Goal: Communication & Community: Share content

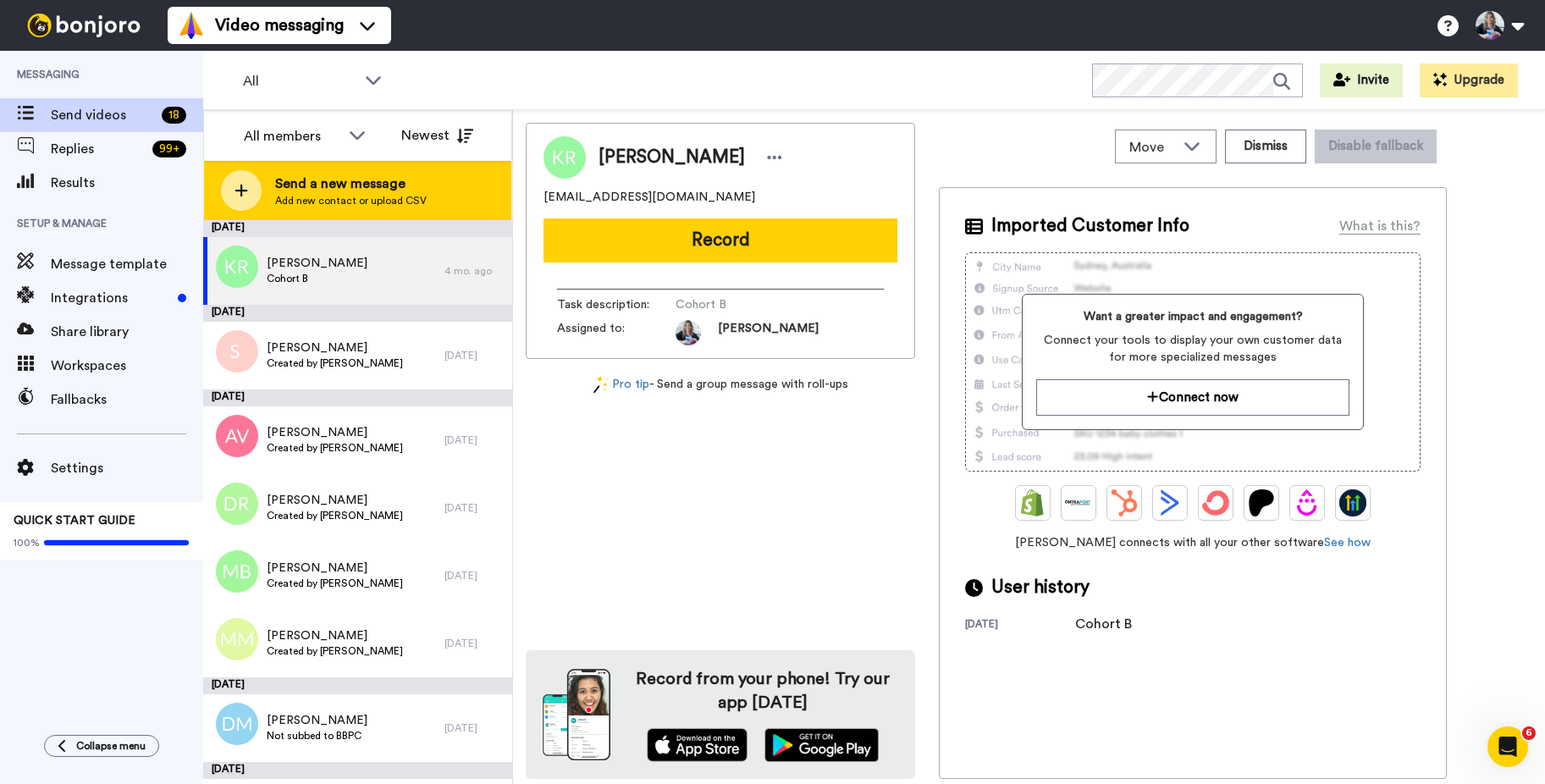
click at [243, 184] on icon at bounding box center [241, 191] width 14 height 16
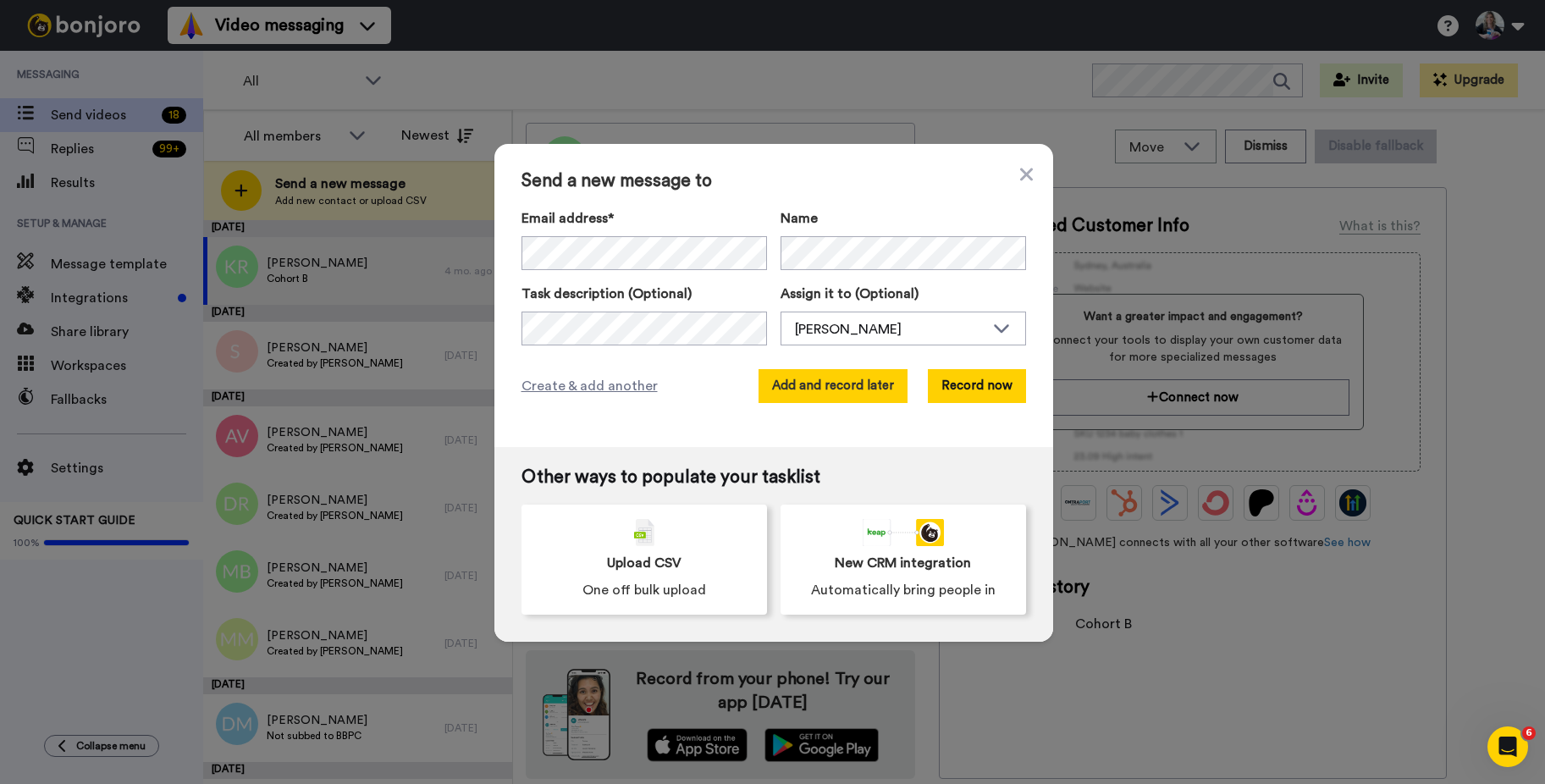
click at [864, 393] on button "Add and record later" at bounding box center [833, 386] width 149 height 34
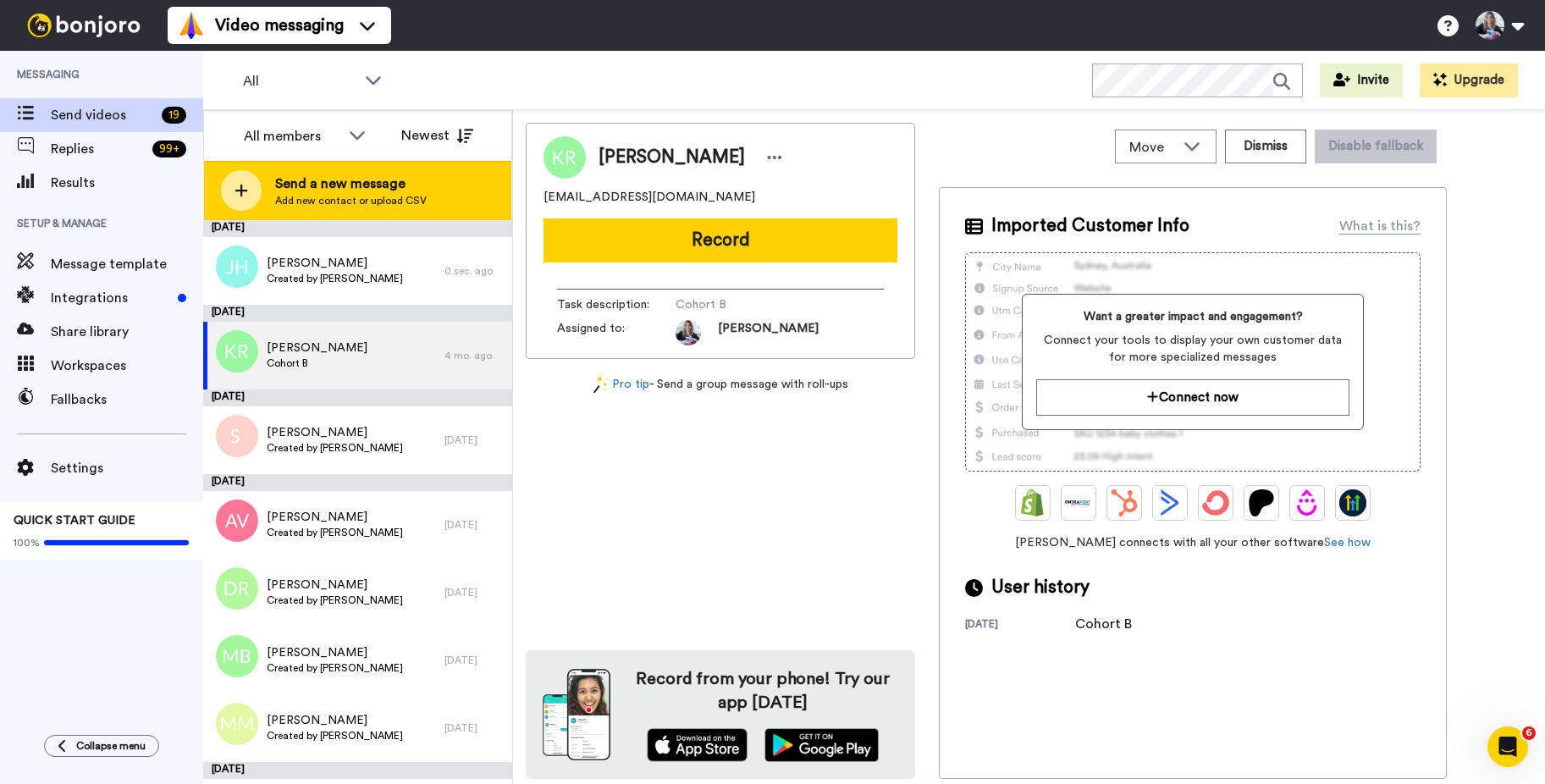
click at [242, 181] on div at bounding box center [241, 191] width 41 height 41
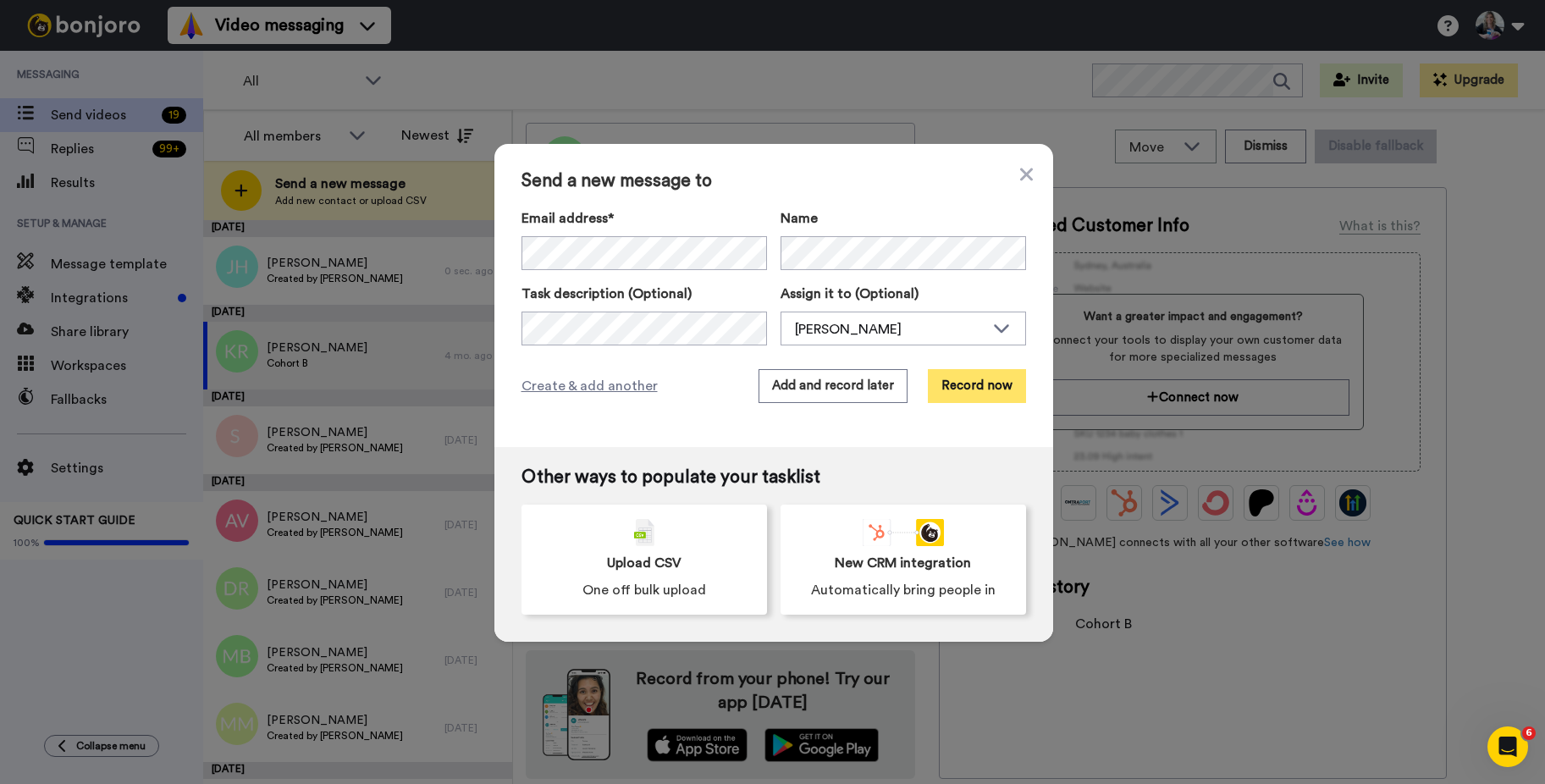
click at [967, 384] on button "Record now" at bounding box center [976, 386] width 98 height 34
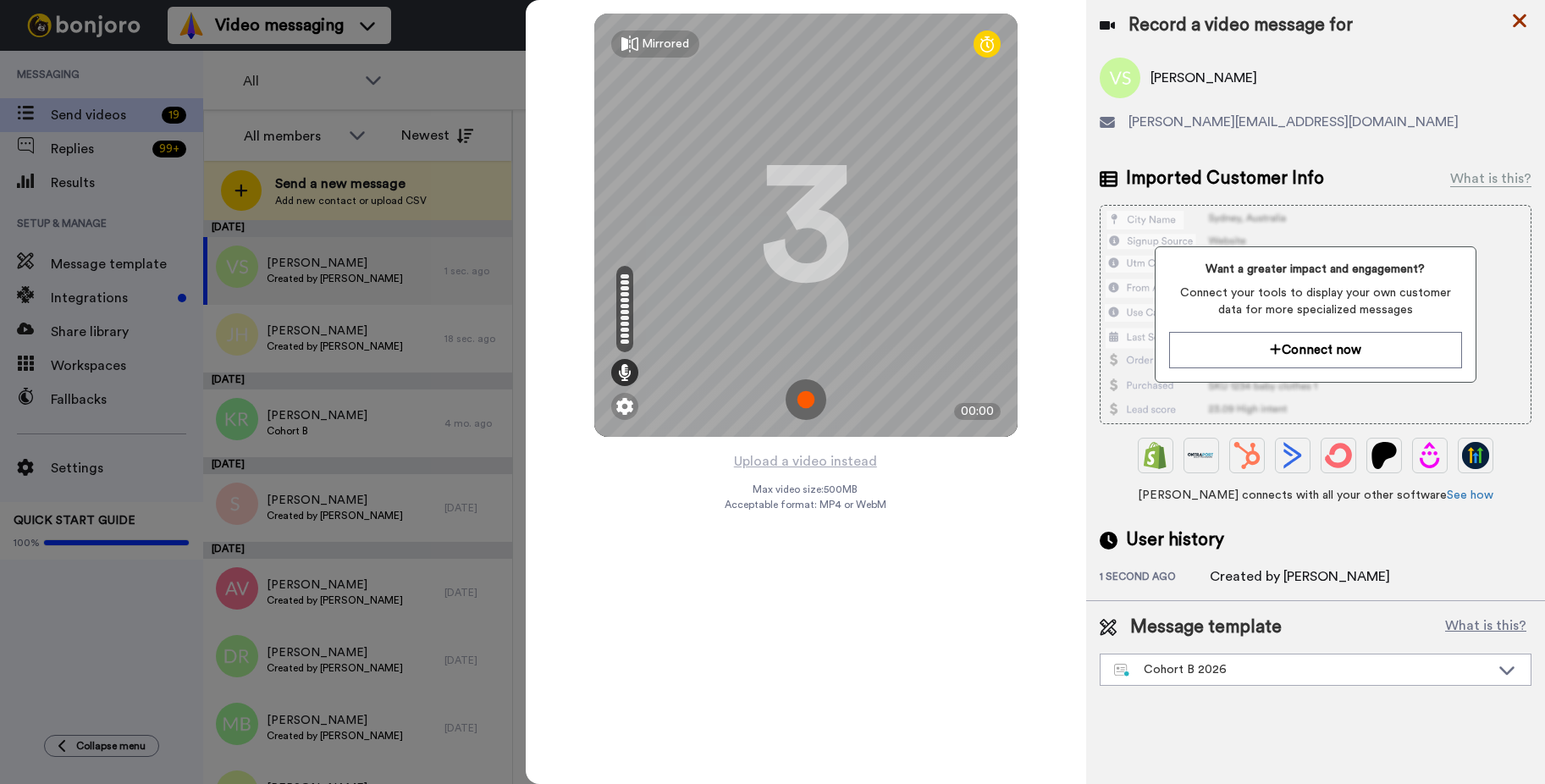
click at [1524, 19] on icon at bounding box center [1519, 20] width 16 height 21
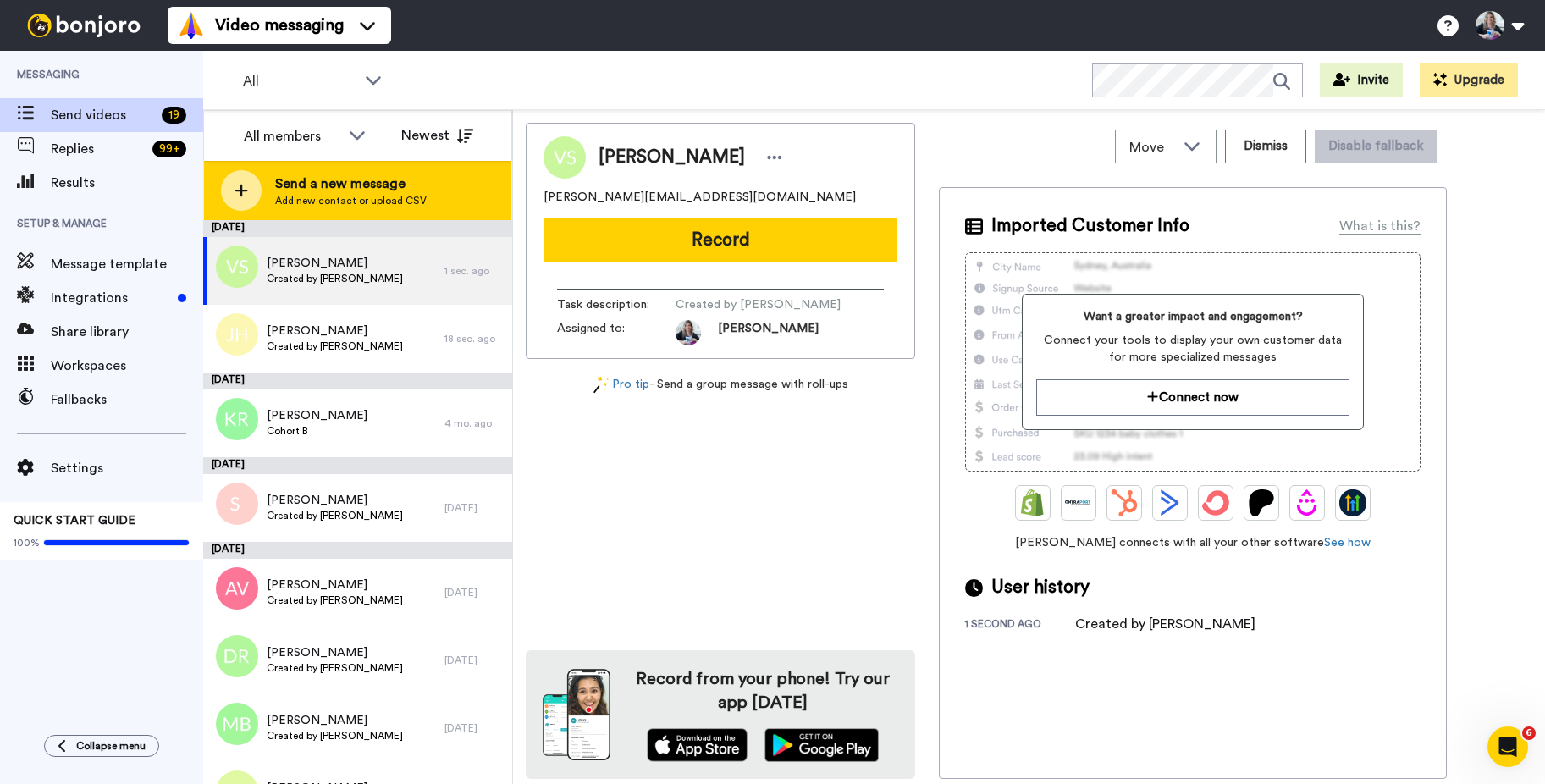
click at [258, 183] on div at bounding box center [241, 191] width 41 height 41
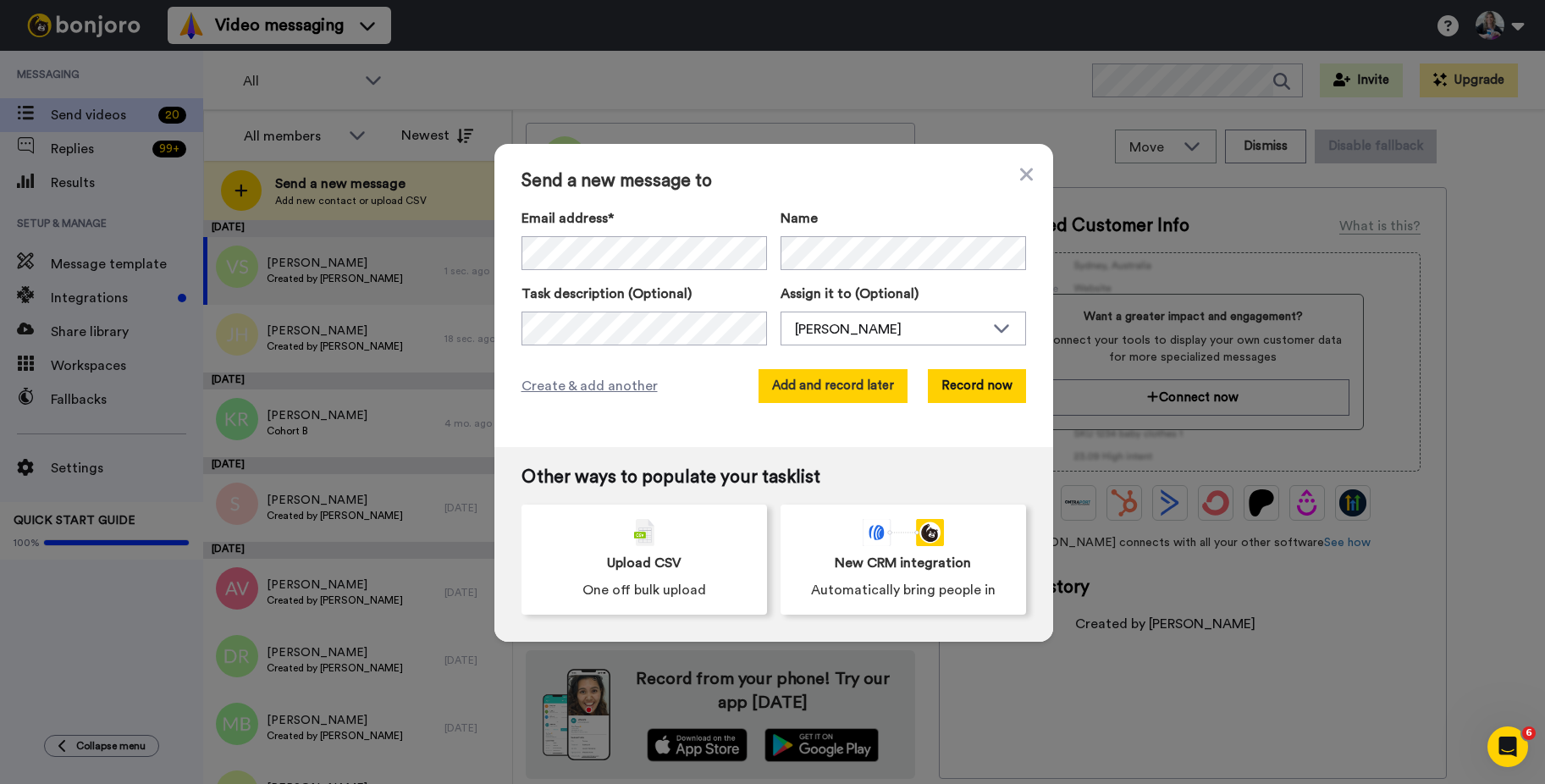
click at [866, 391] on button "Add and record later" at bounding box center [833, 386] width 149 height 34
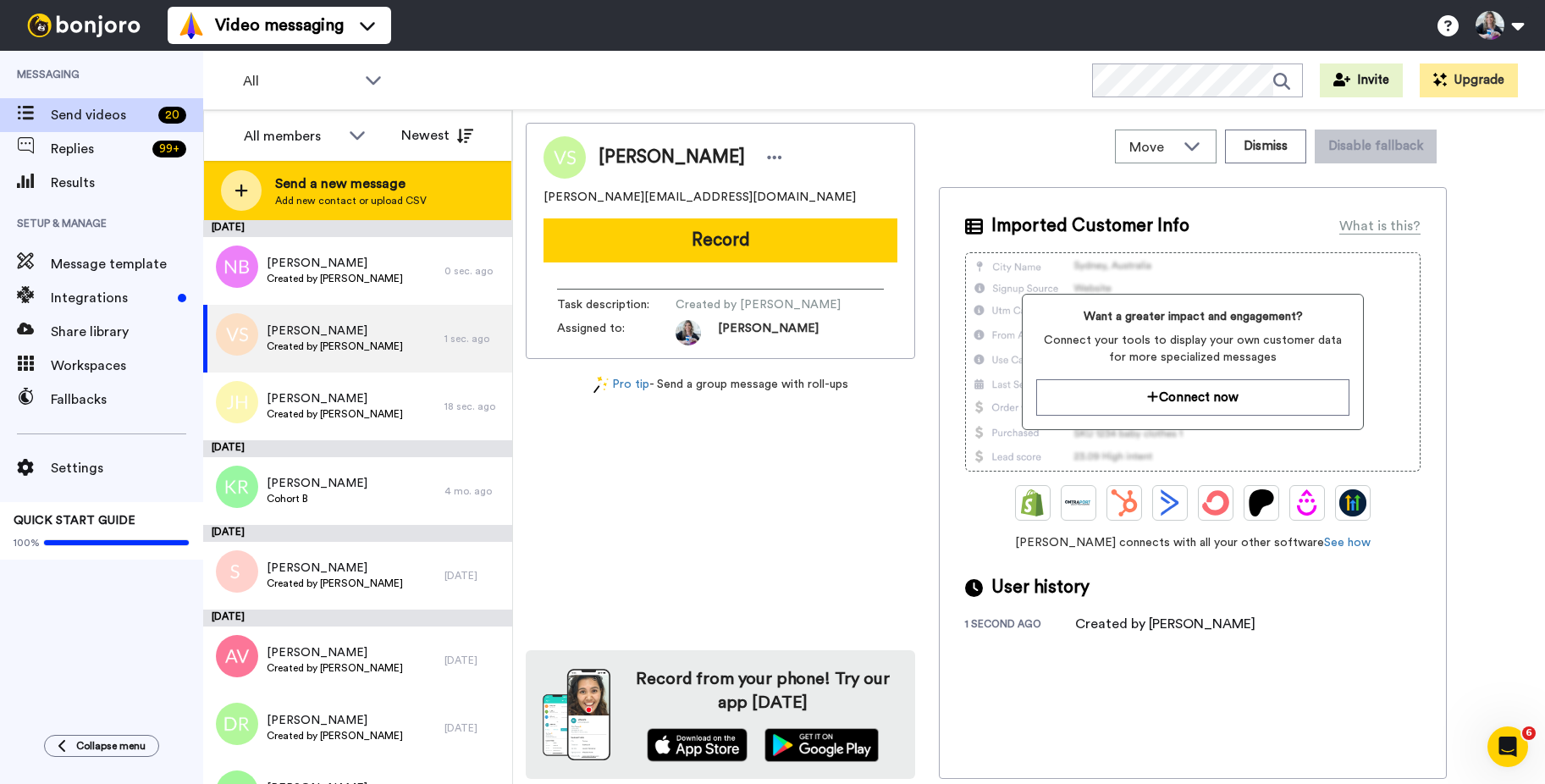
click at [236, 183] on icon at bounding box center [241, 191] width 14 height 16
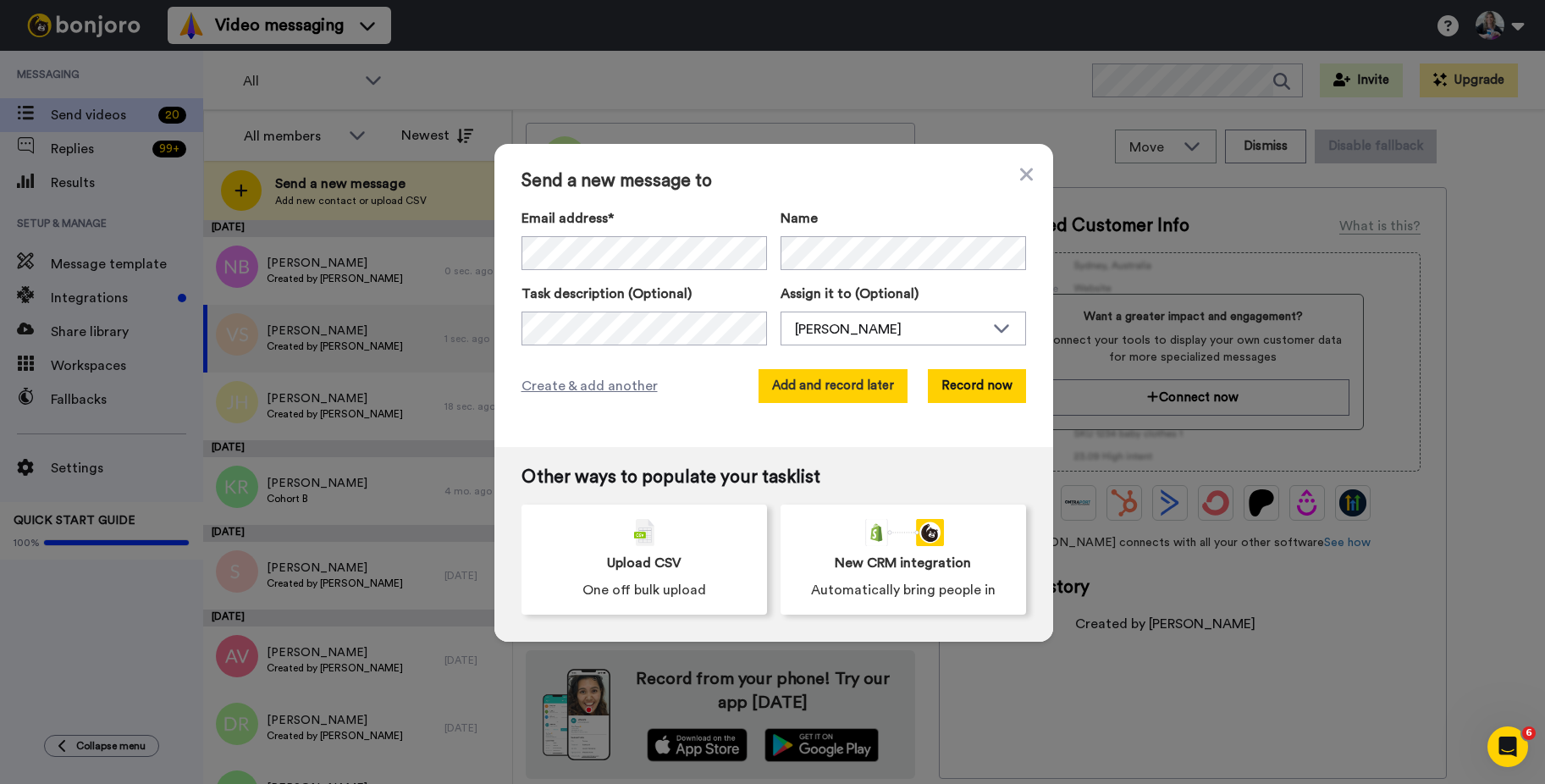
click at [867, 390] on button "Add and record later" at bounding box center [833, 386] width 149 height 34
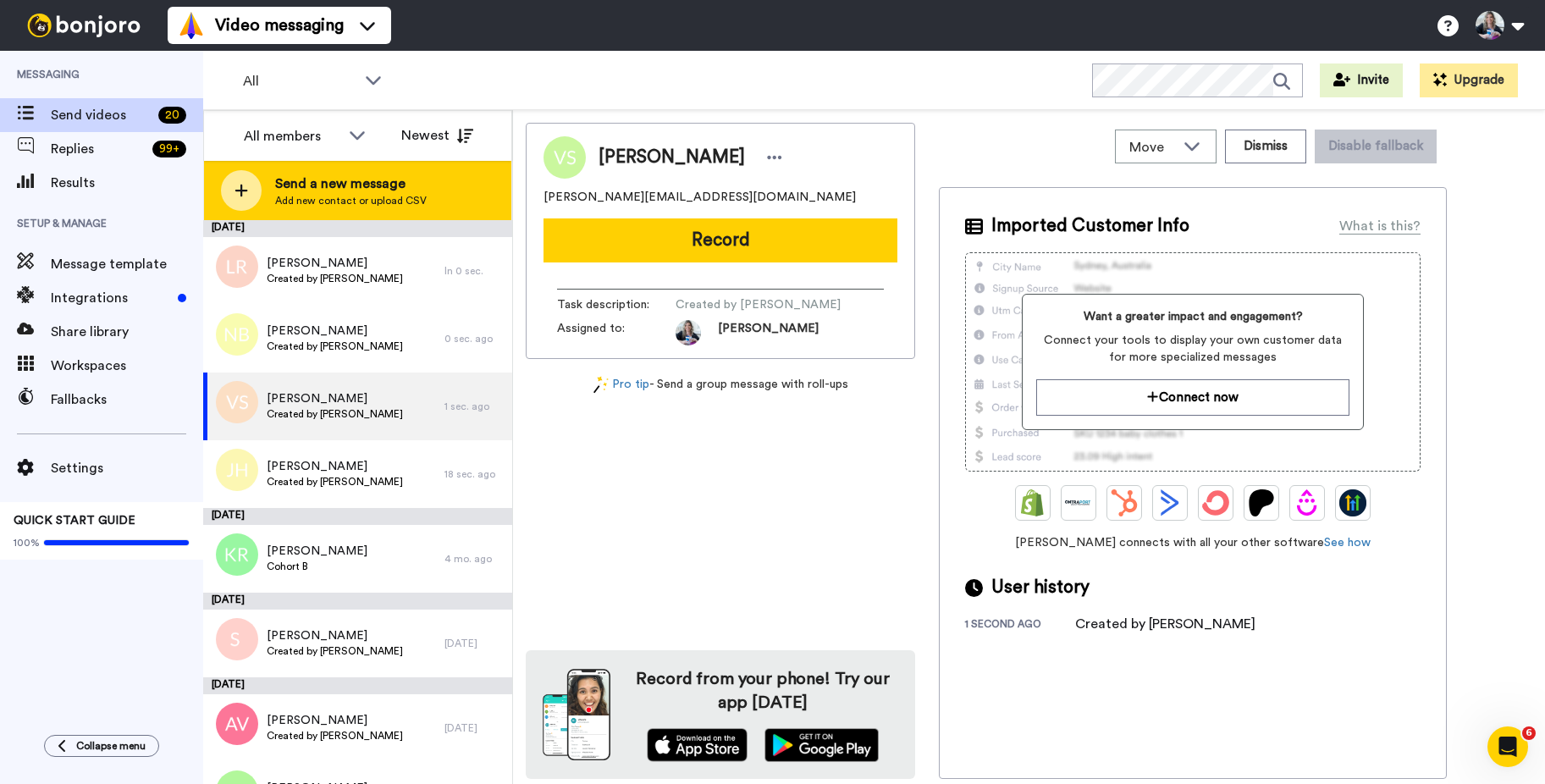
click at [254, 192] on div at bounding box center [241, 191] width 41 height 41
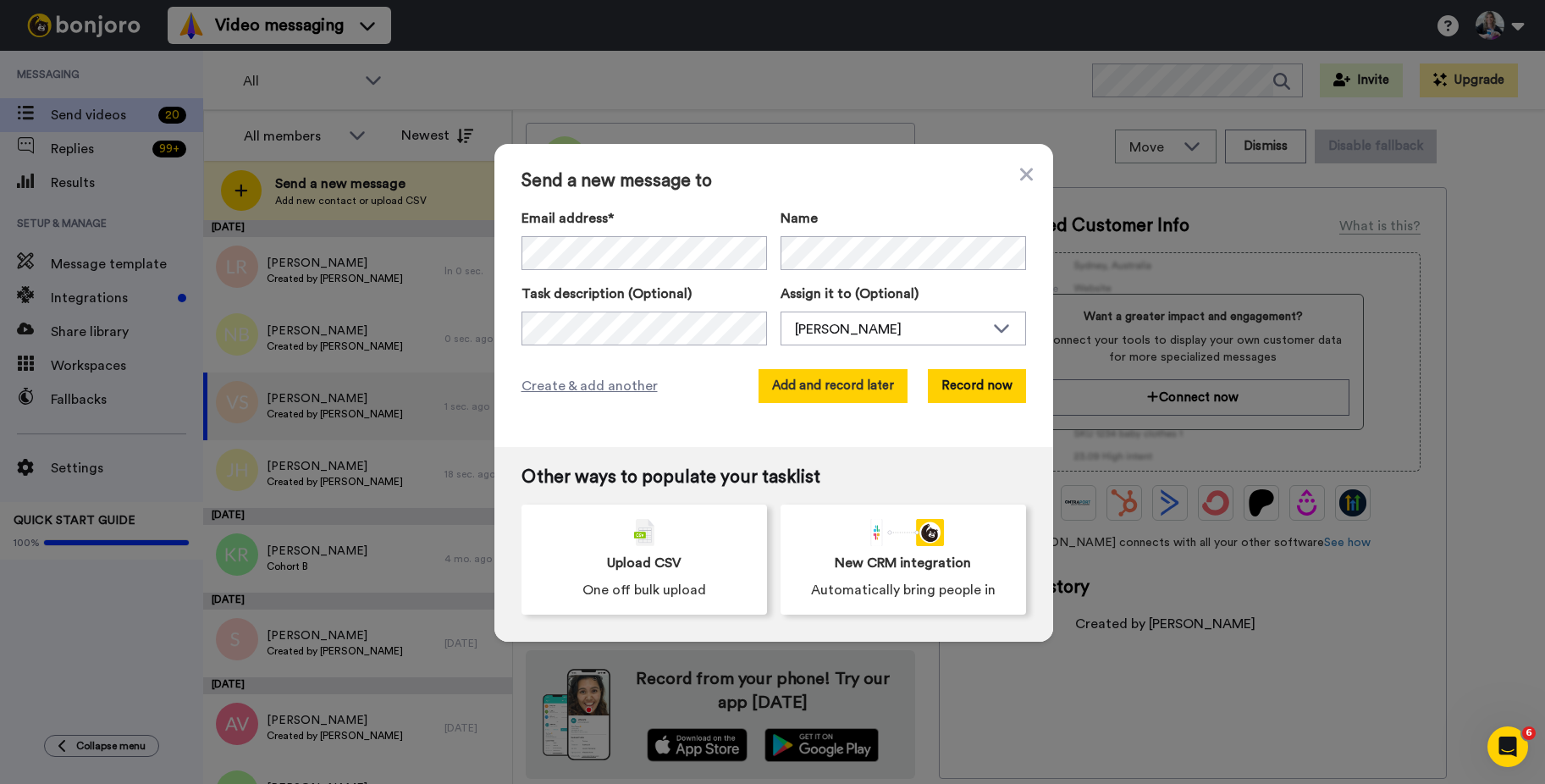
click at [857, 379] on button "Add and record later" at bounding box center [833, 386] width 149 height 34
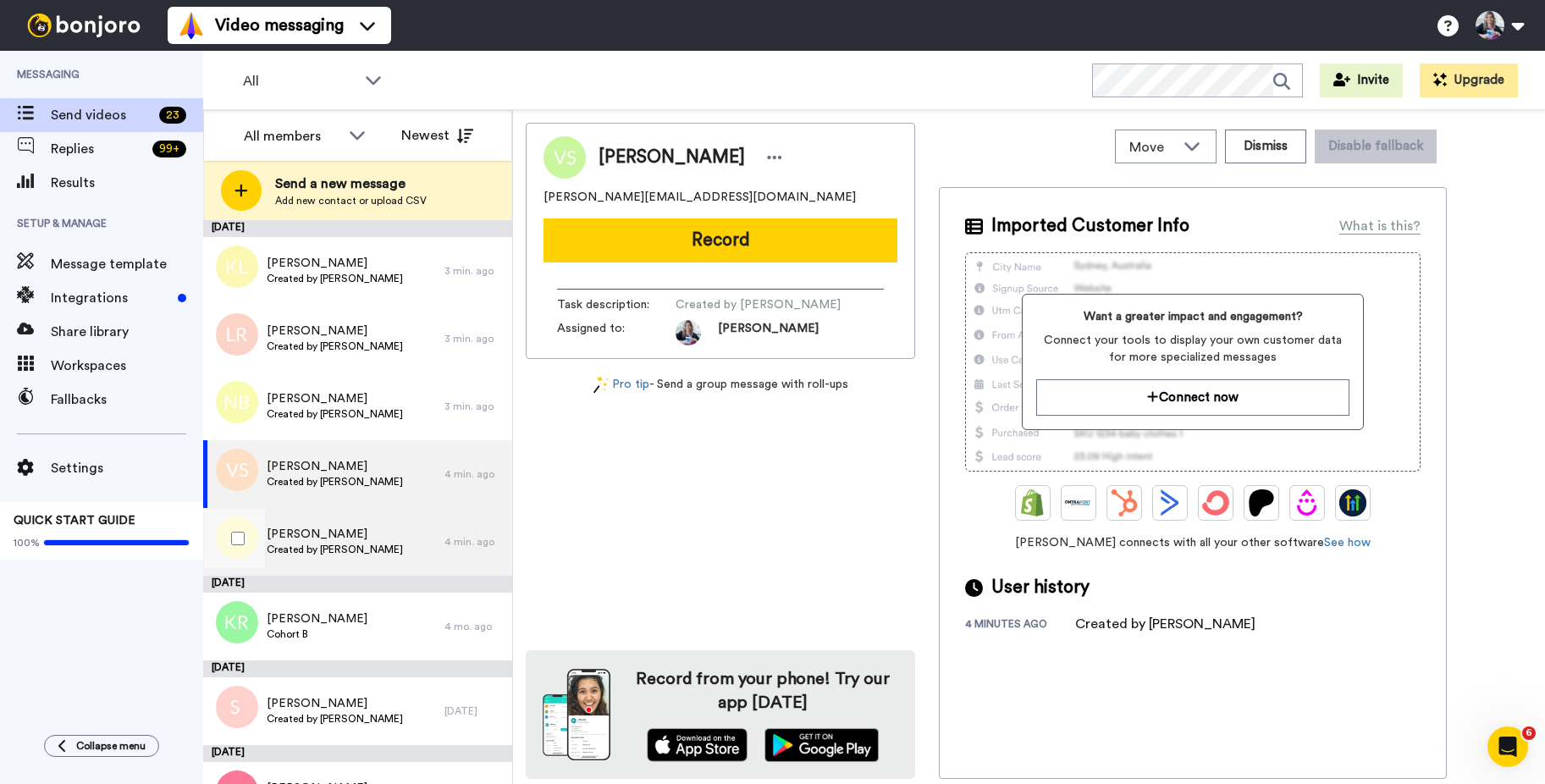
click at [327, 549] on span "Created by [PERSON_NAME]" at bounding box center [334, 549] width 137 height 14
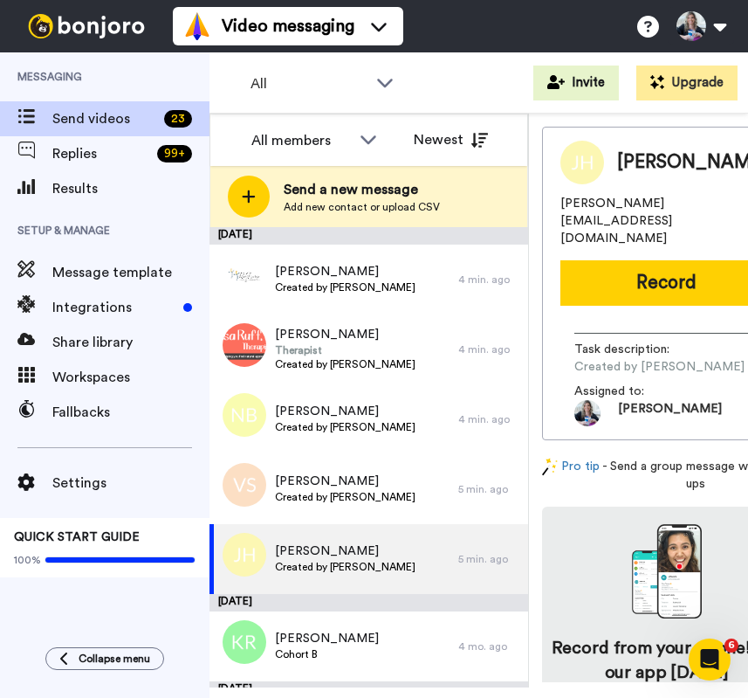
drag, startPoint x: 609, startPoint y: 260, endPoint x: 593, endPoint y: 256, distance: 16.3
click at [609, 260] on button "Record" at bounding box center [667, 282] width 212 height 45
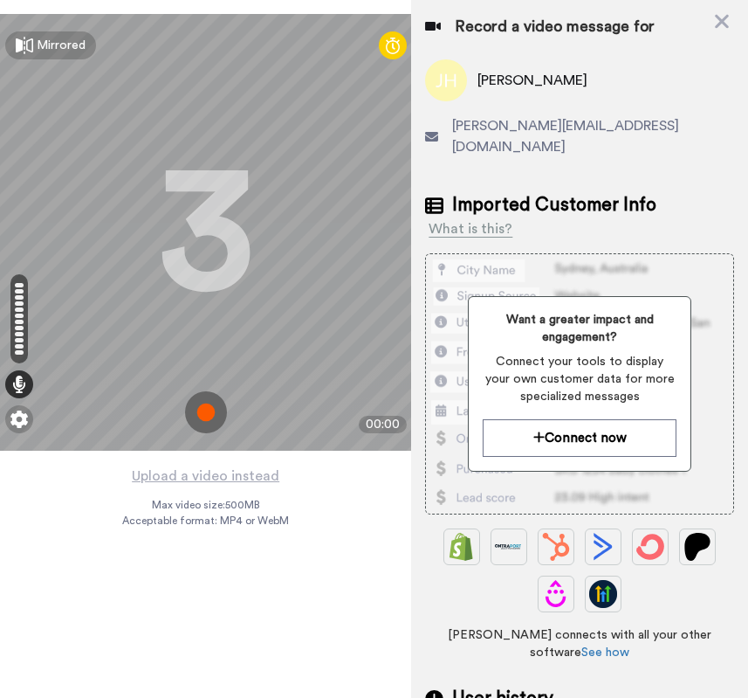
click at [204, 404] on img at bounding box center [206, 412] width 42 height 42
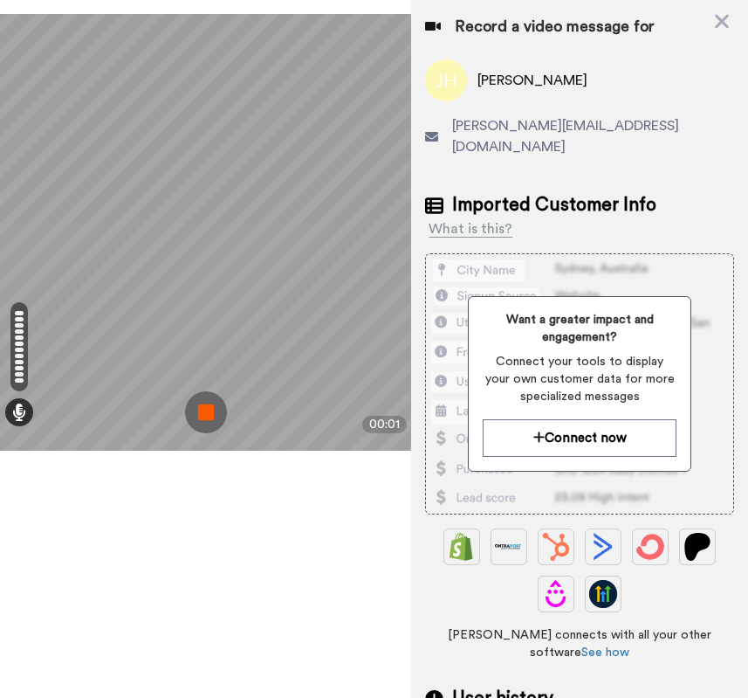
click at [210, 410] on img at bounding box center [206, 412] width 42 height 42
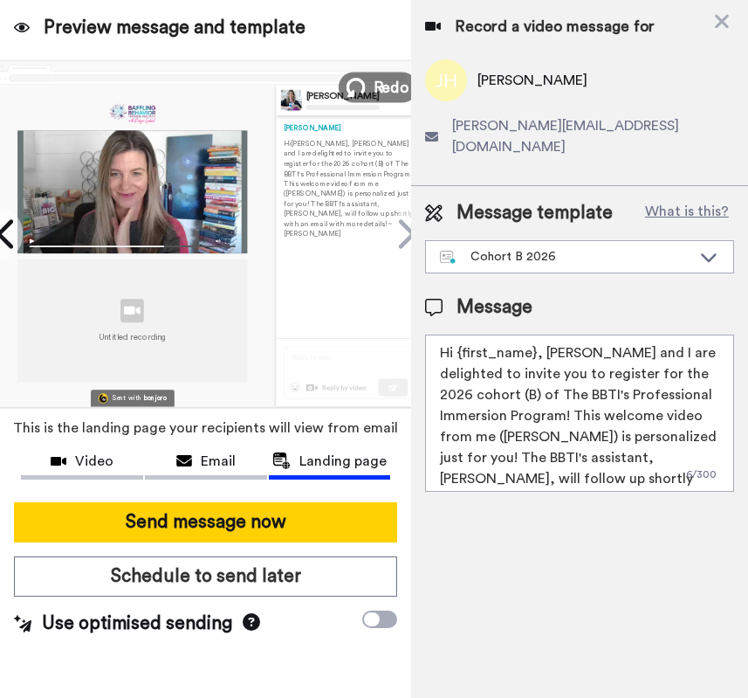
click at [356, 78] on icon at bounding box center [355, 87] width 19 height 19
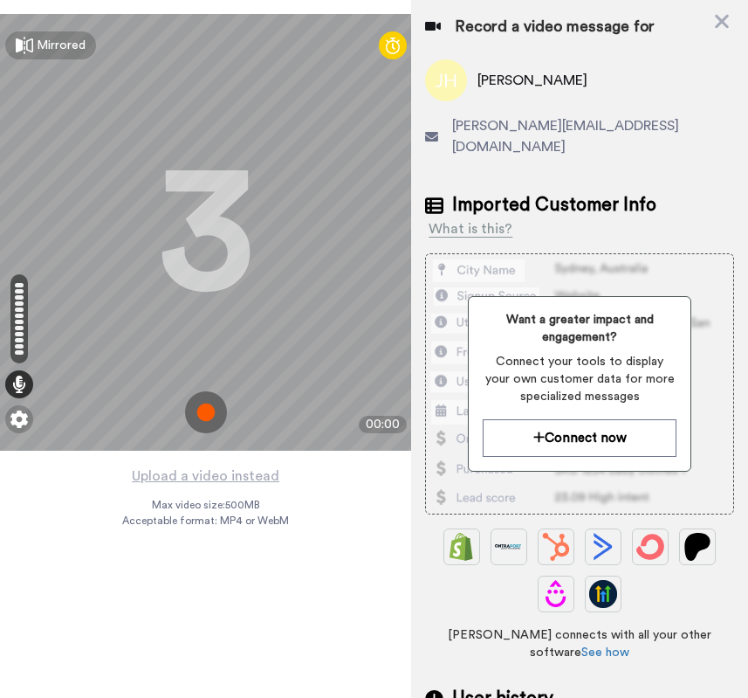
click at [204, 412] on img at bounding box center [206, 412] width 42 height 42
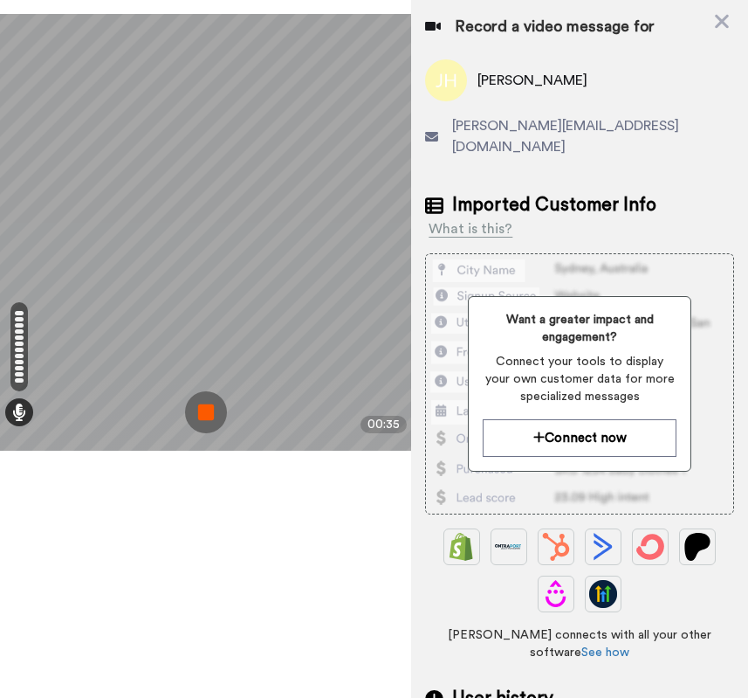
click at [209, 400] on img at bounding box center [206, 412] width 42 height 42
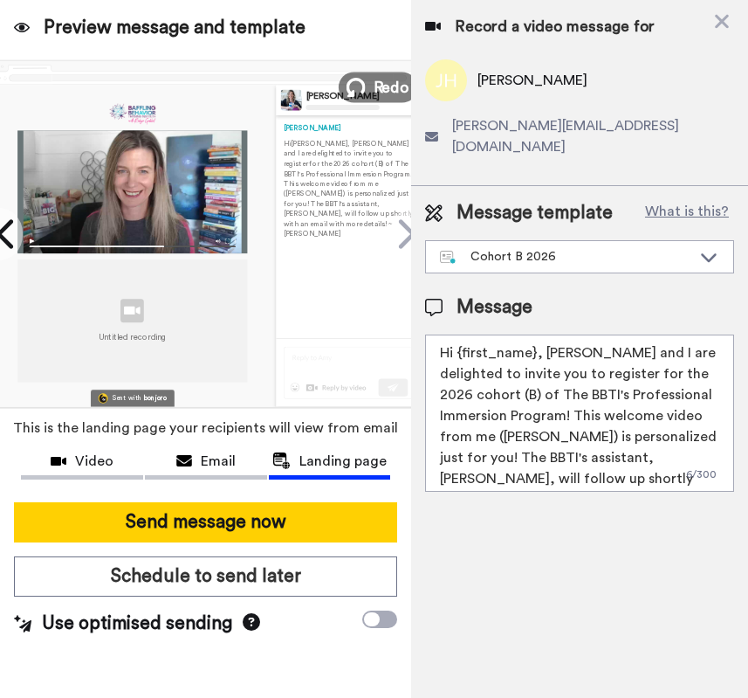
click at [379, 84] on span "Redo" at bounding box center [391, 86] width 37 height 23
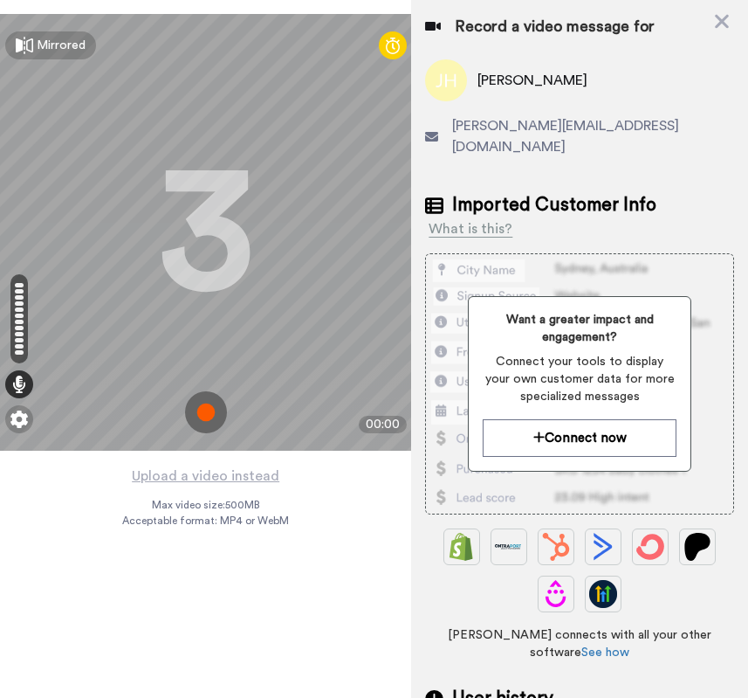
click at [196, 408] on img at bounding box center [206, 412] width 42 height 42
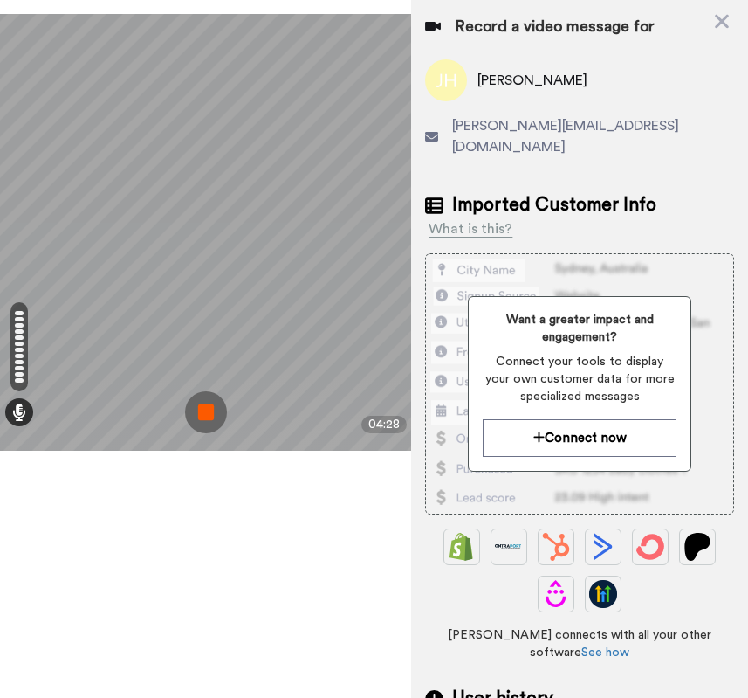
click at [195, 398] on img at bounding box center [206, 412] width 42 height 42
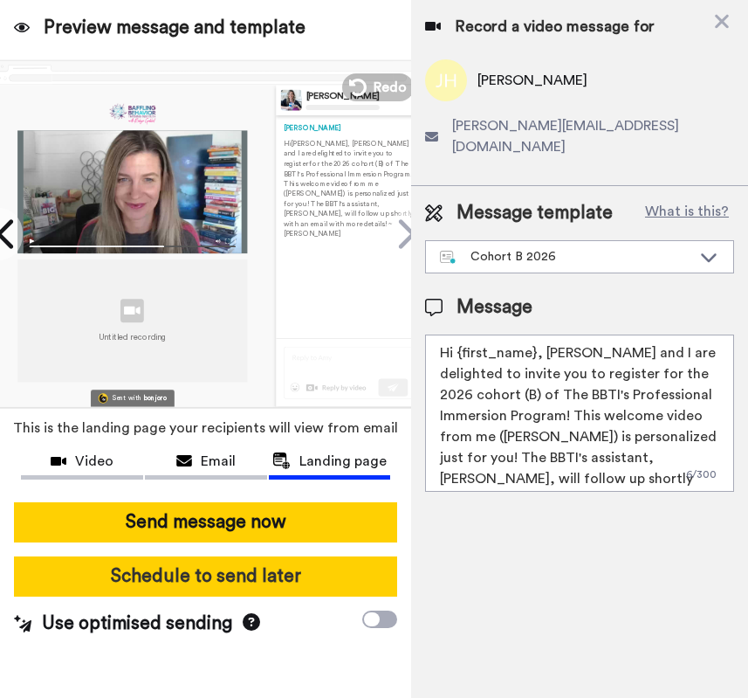
click at [221, 578] on button "Schedule to send later" at bounding box center [205, 576] width 383 height 40
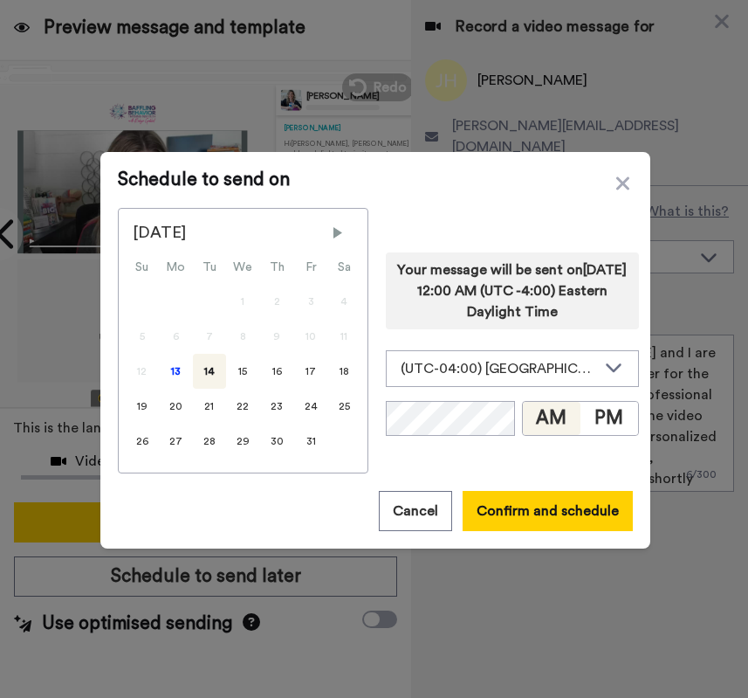
click at [203, 370] on div "14" at bounding box center [209, 371] width 33 height 35
click at [596, 410] on button "PM" at bounding box center [610, 418] width 58 height 33
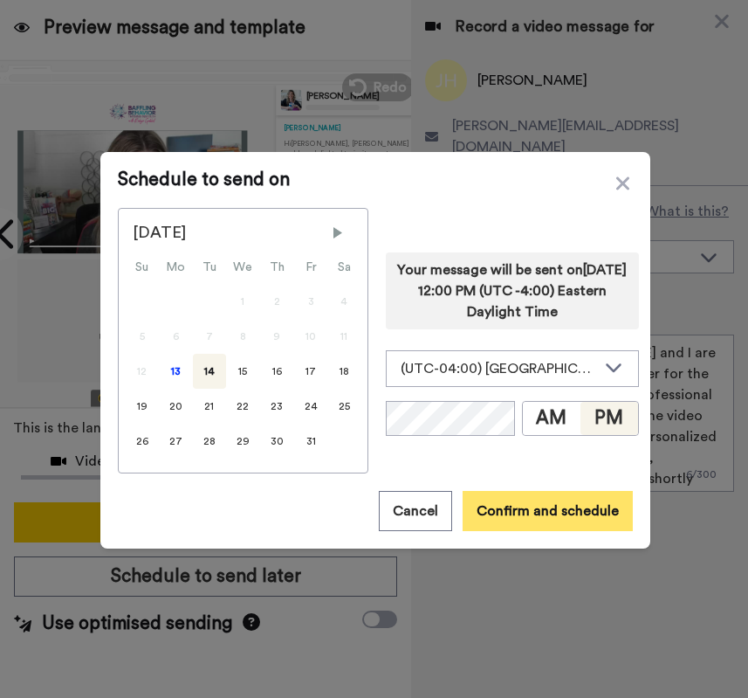
click at [579, 513] on button "Confirm and schedule" at bounding box center [548, 511] width 170 height 40
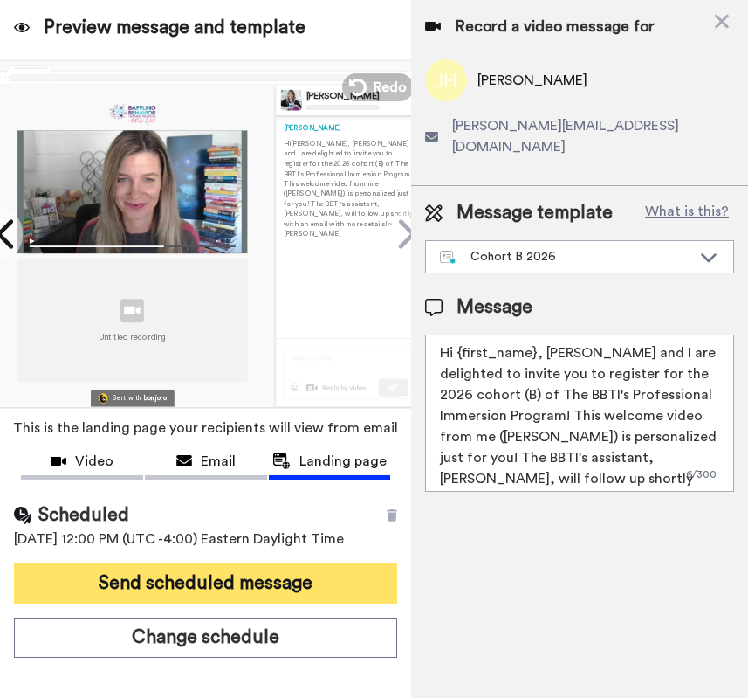
click at [336, 585] on button "Send scheduled message" at bounding box center [205, 583] width 383 height 40
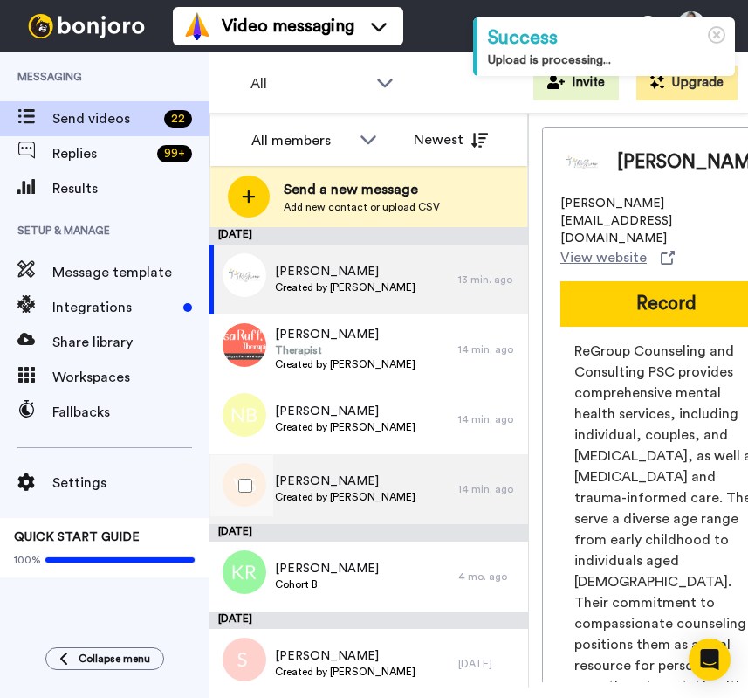
click at [379, 488] on span "[PERSON_NAME]" at bounding box center [345, 480] width 141 height 17
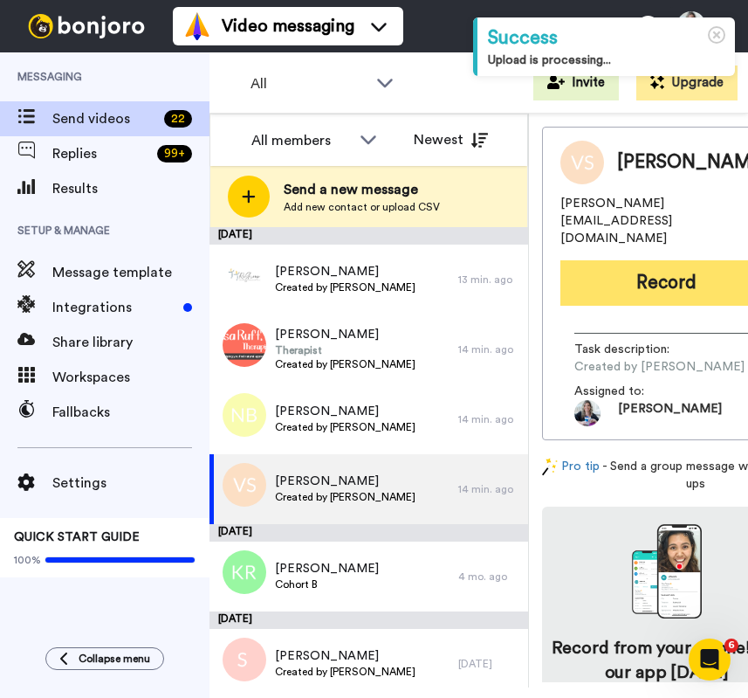
click at [677, 260] on button "Record" at bounding box center [667, 282] width 212 height 45
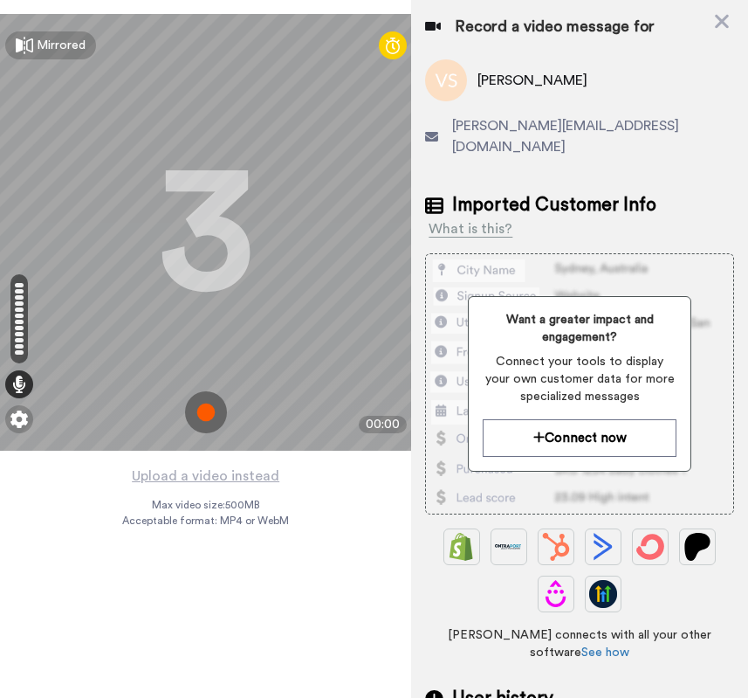
click at [203, 403] on img at bounding box center [206, 412] width 42 height 42
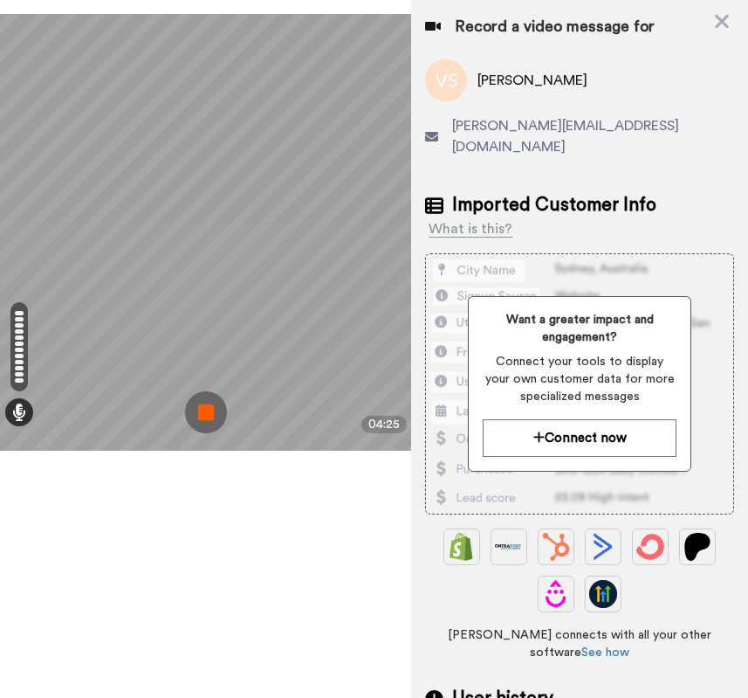
click at [198, 400] on img at bounding box center [206, 412] width 42 height 42
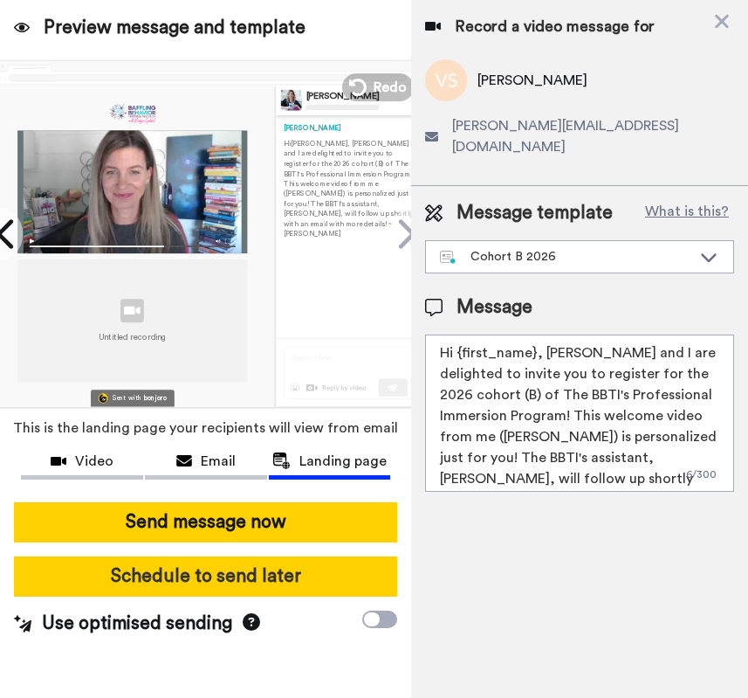
click at [257, 587] on button "Schedule to send later" at bounding box center [205, 576] width 383 height 40
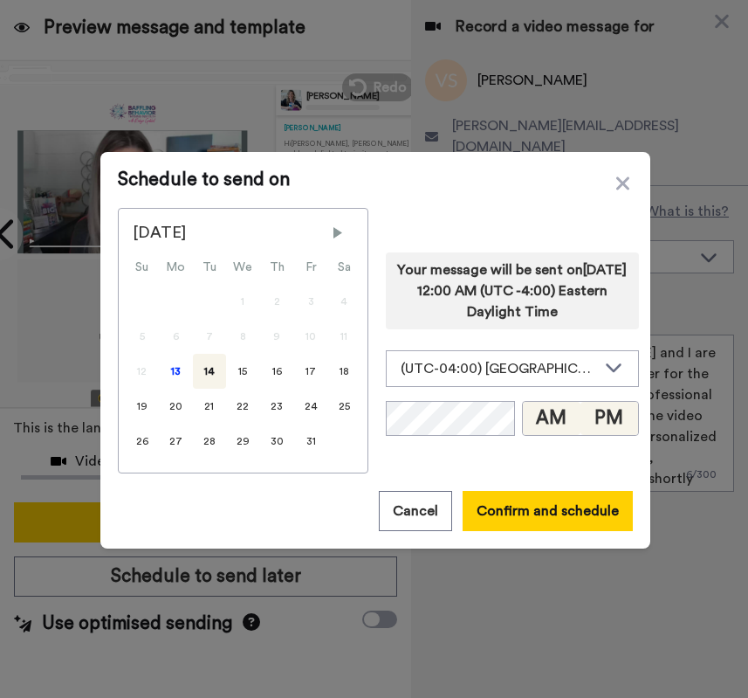
click at [588, 416] on button "PM" at bounding box center [610, 418] width 58 height 33
click at [203, 365] on div "14" at bounding box center [209, 371] width 33 height 35
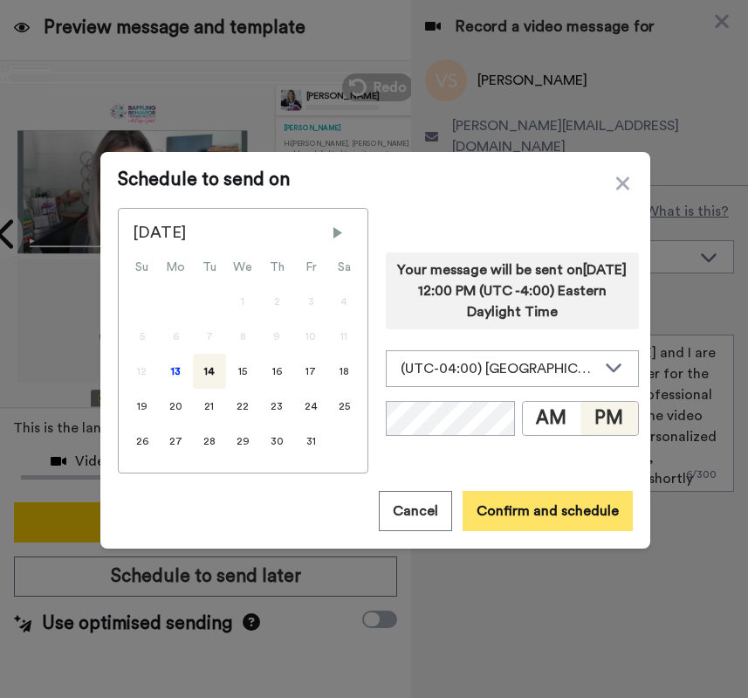
click at [519, 507] on button "Confirm and schedule" at bounding box center [548, 511] width 170 height 40
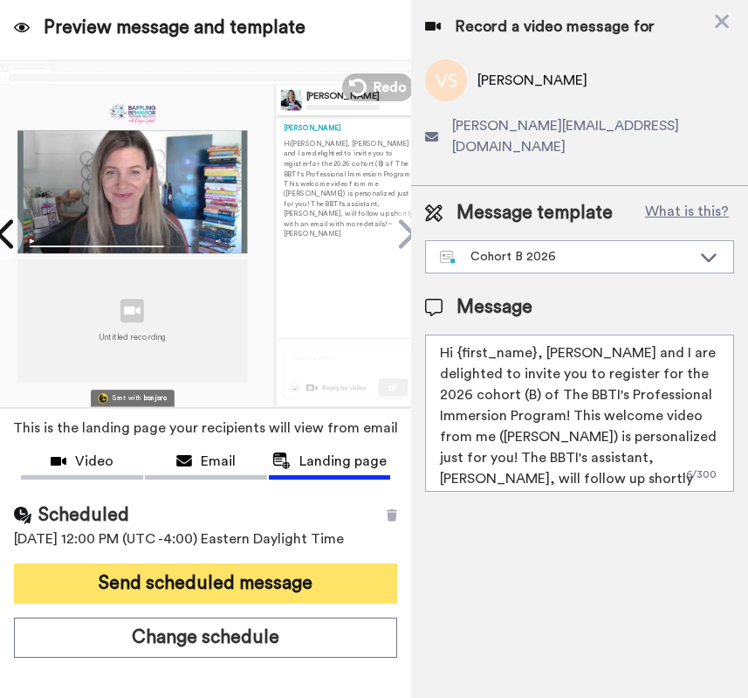
click at [162, 579] on button "Send scheduled message" at bounding box center [205, 583] width 383 height 40
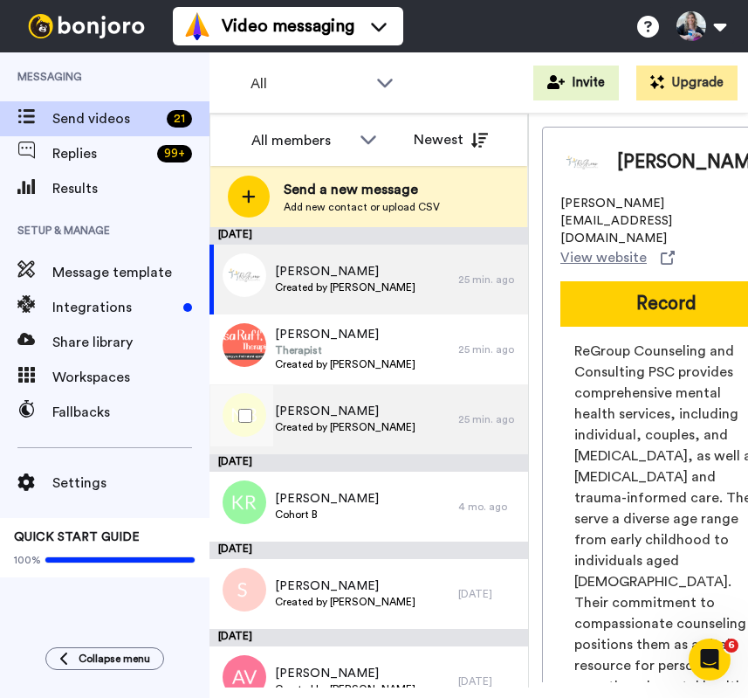
click at [349, 407] on span "[PERSON_NAME]" at bounding box center [345, 411] width 141 height 17
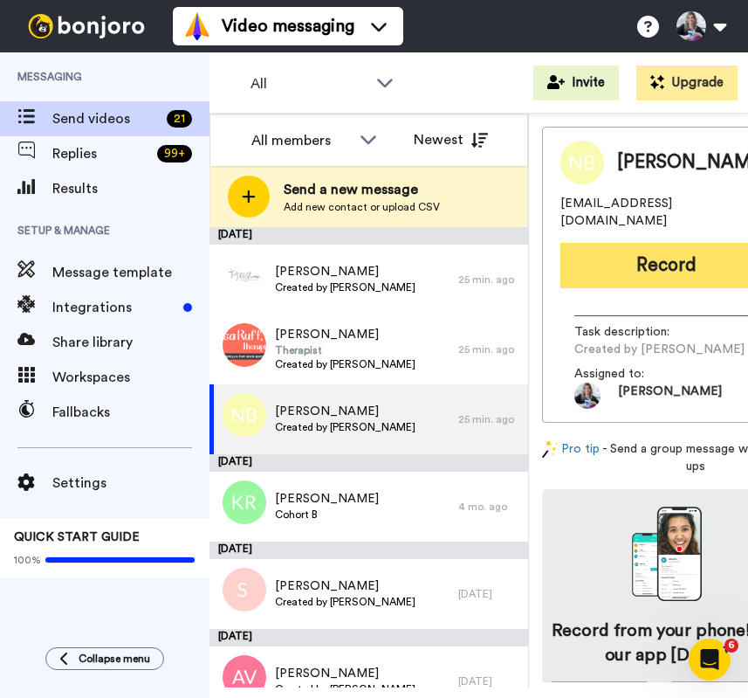
click at [593, 255] on button "Record" at bounding box center [667, 265] width 212 height 45
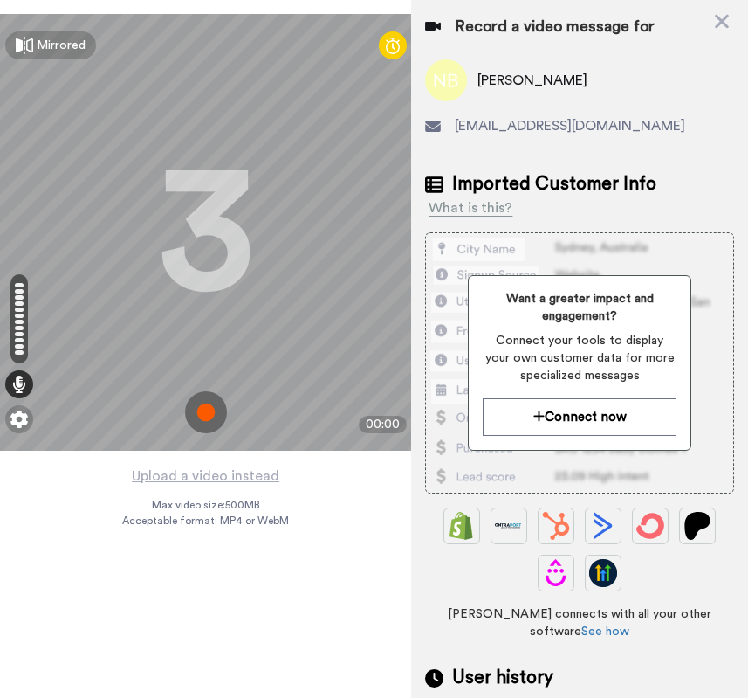
click at [217, 410] on img at bounding box center [206, 412] width 42 height 42
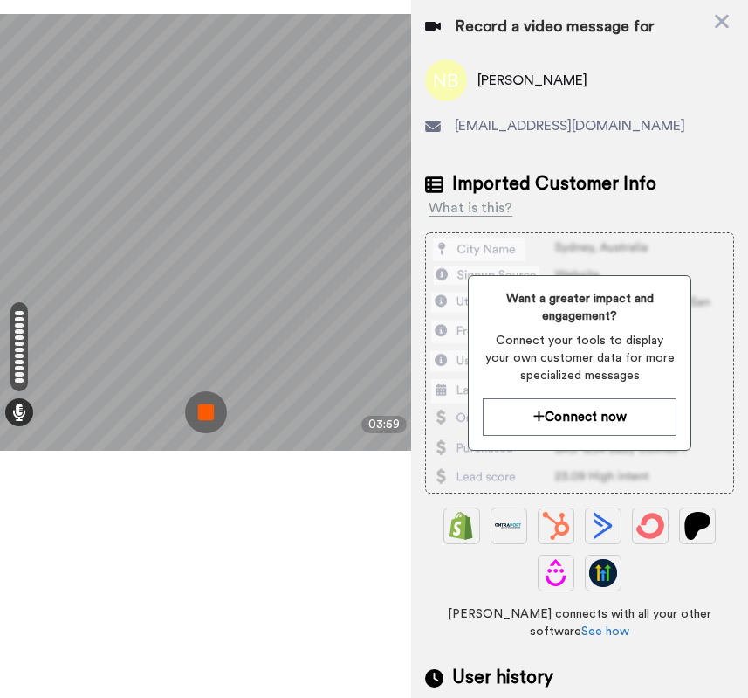
click at [202, 417] on img at bounding box center [206, 412] width 42 height 42
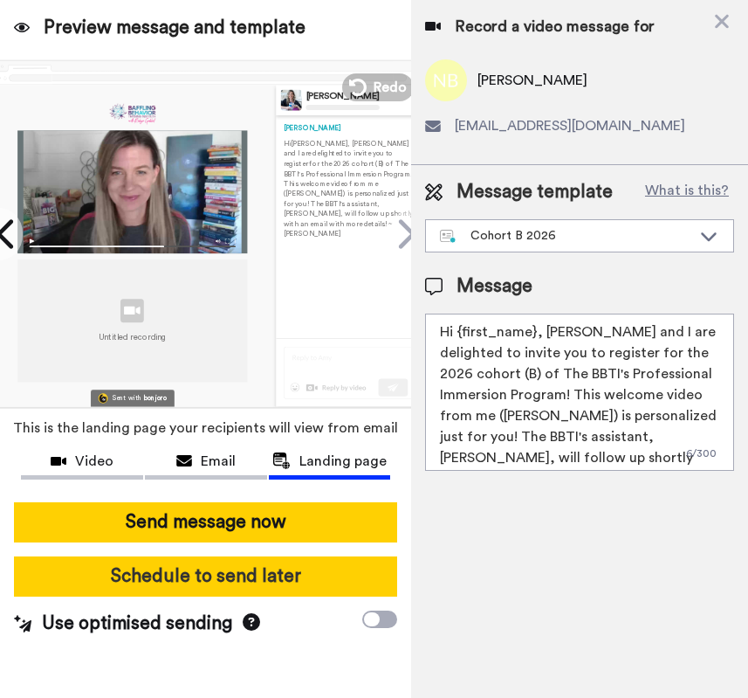
click at [189, 582] on button "Schedule to send later" at bounding box center [205, 576] width 383 height 40
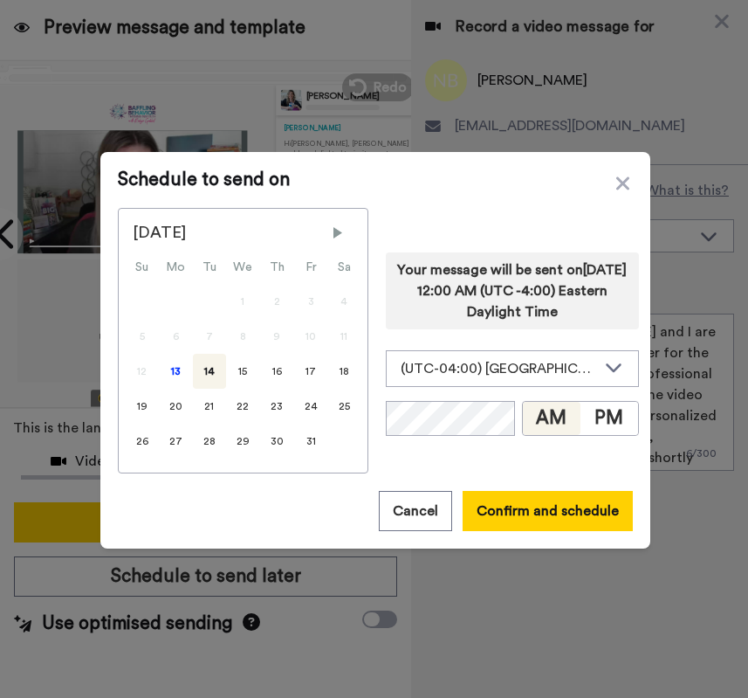
click at [200, 368] on div "14" at bounding box center [209, 371] width 33 height 35
click at [600, 420] on button "PM" at bounding box center [610, 418] width 58 height 33
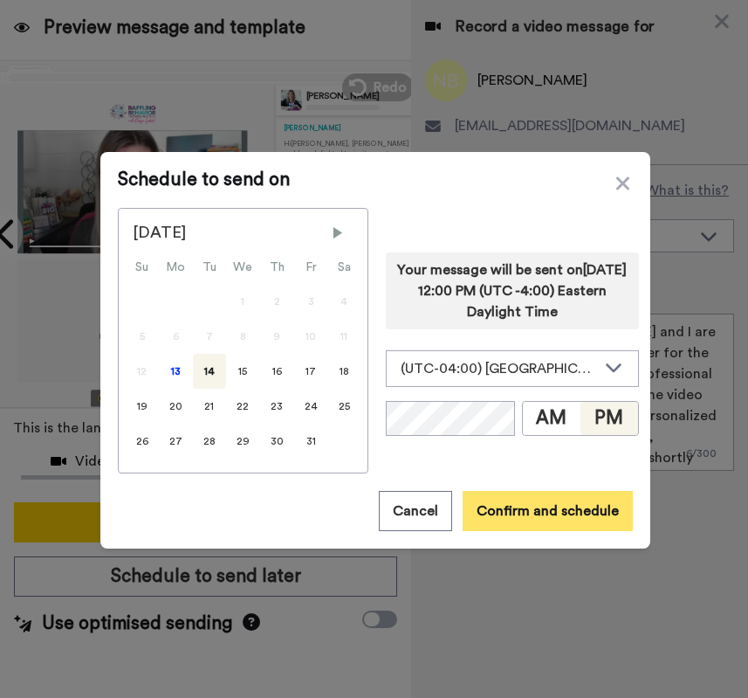
click at [568, 507] on button "Confirm and schedule" at bounding box center [548, 511] width 170 height 40
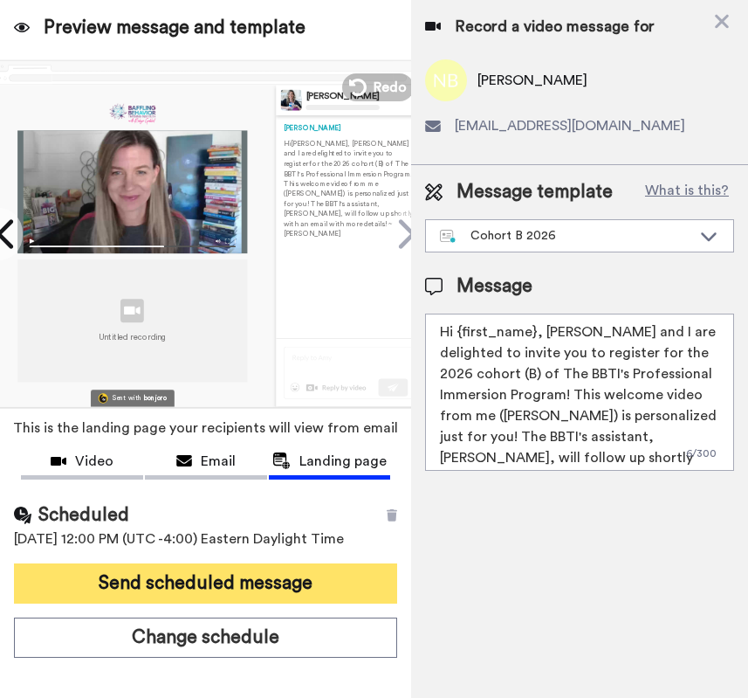
click at [258, 580] on button "Send scheduled message" at bounding box center [205, 583] width 383 height 40
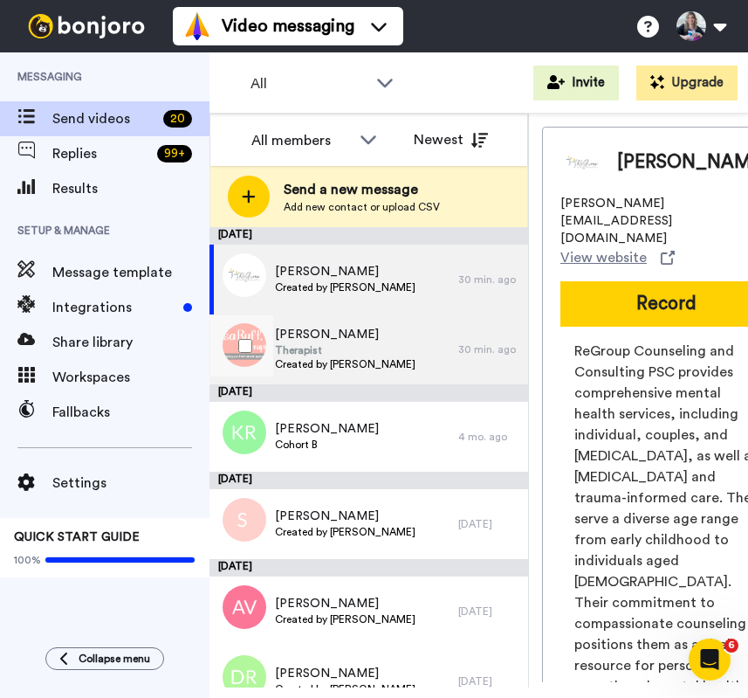
click at [313, 347] on span "Therapist" at bounding box center [345, 350] width 141 height 14
